Goal: Transaction & Acquisition: Purchase product/service

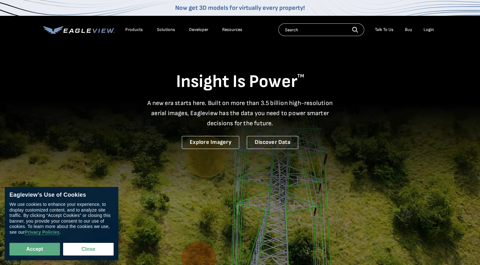
click at [434, 32] on div "Login" at bounding box center [429, 30] width 10 height 6
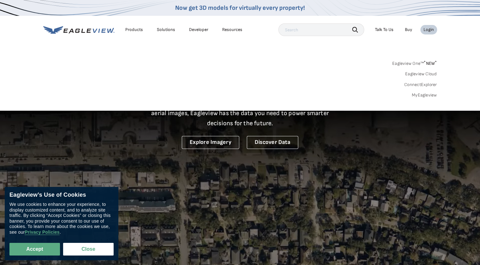
click at [335, 35] on input "text" at bounding box center [322, 29] width 86 height 13
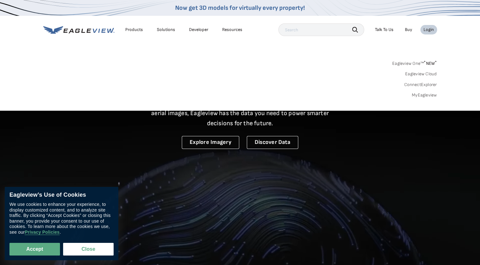
click at [418, 94] on link "MyEagleview" at bounding box center [424, 95] width 25 height 6
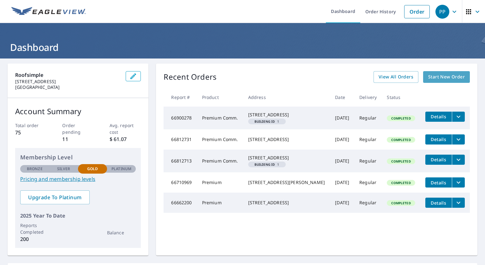
click at [443, 75] on span "Start New Order" at bounding box center [446, 77] width 37 height 8
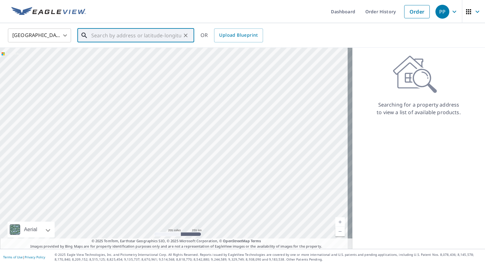
click at [130, 31] on input "text" at bounding box center [136, 36] width 90 height 18
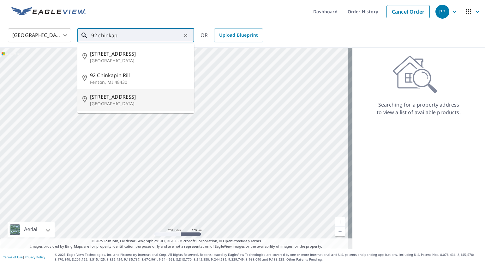
click at [118, 105] on p "Stephens City, VA 22655" at bounding box center [139, 103] width 99 height 6
type input "92 Chinkapin Dr Stephens City, VA 22655"
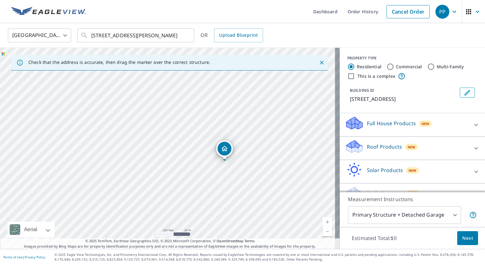
click at [387, 66] on input "Commercial" at bounding box center [391, 67] width 8 height 8
radio input "true"
type input "4"
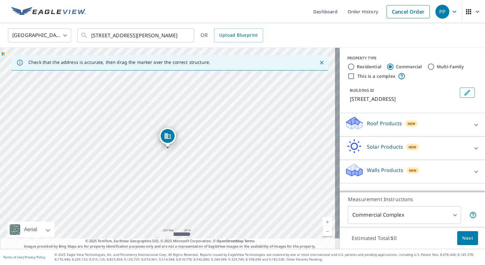
click at [347, 75] on input "This is a complex" at bounding box center [351, 76] width 8 height 8
checkbox input "true"
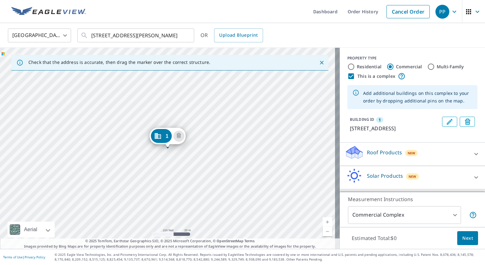
click at [190, 169] on div "1 92 Chinkapin Dr Stephens City, VA 22655" at bounding box center [170, 148] width 340 height 201
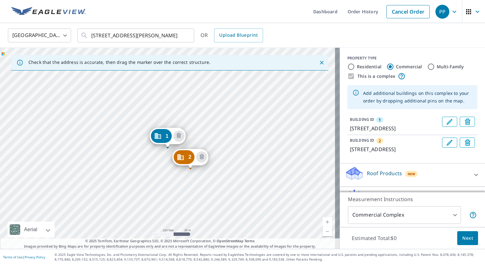
scroll to position [57, 0]
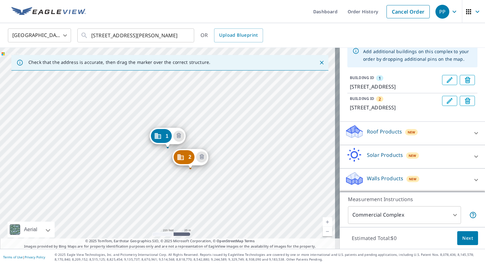
click at [384, 133] on p "Roof Products" at bounding box center [384, 132] width 35 height 8
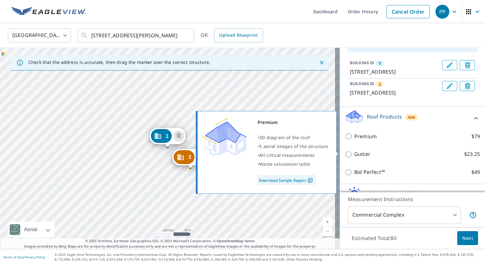
click at [345, 140] on input "Premium $79" at bounding box center [349, 136] width 9 height 8
checkbox input "true"
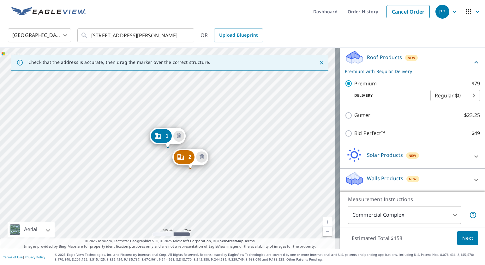
scroll to position [130, 0]
click at [466, 238] on span "Next" at bounding box center [467, 238] width 11 height 8
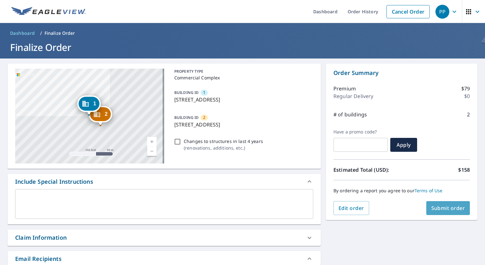
click at [451, 211] on span "Submit order" at bounding box center [448, 207] width 34 height 7
checkbox input "true"
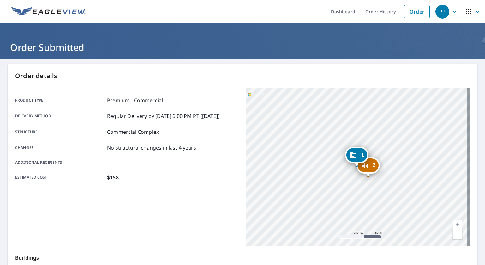
scroll to position [124, 0]
